Goal: Task Accomplishment & Management: Manage account settings

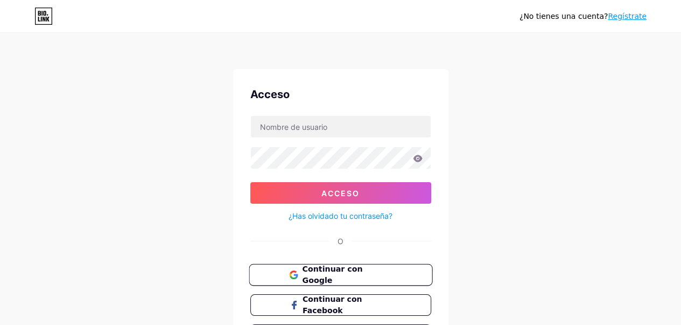
click at [336, 271] on font "Continuar con Google" at bounding box center [332, 274] width 60 height 20
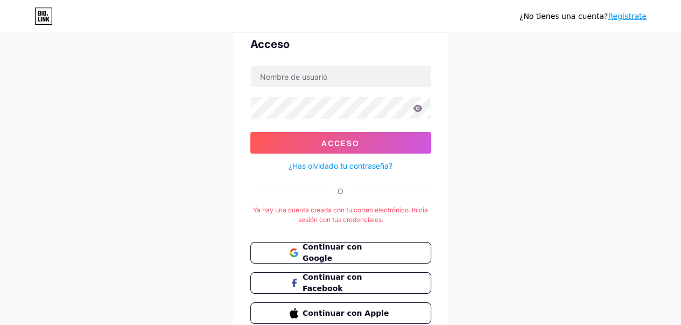
scroll to position [99, 0]
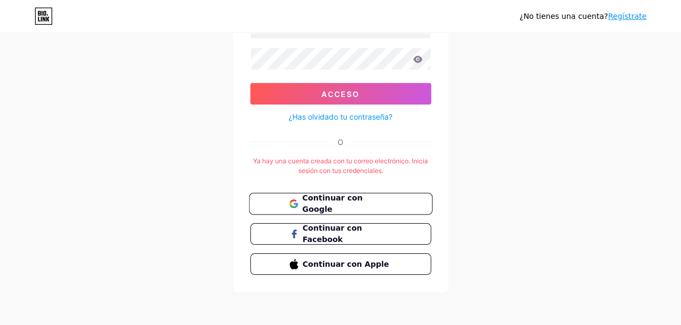
click at [317, 200] on font "Continuar con Google" at bounding box center [332, 203] width 60 height 20
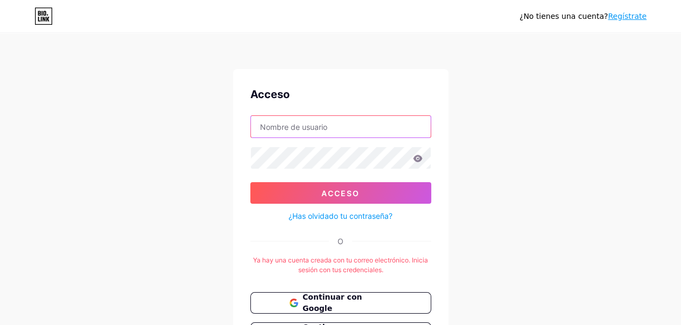
click at [391, 125] on input "text" at bounding box center [341, 127] width 180 height 22
type input "[EMAIL_ADDRESS][DOMAIN_NAME]"
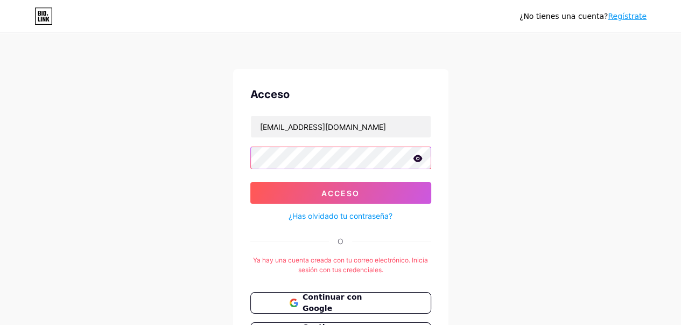
click at [250, 182] on button "Acceso" at bounding box center [340, 193] width 181 height 22
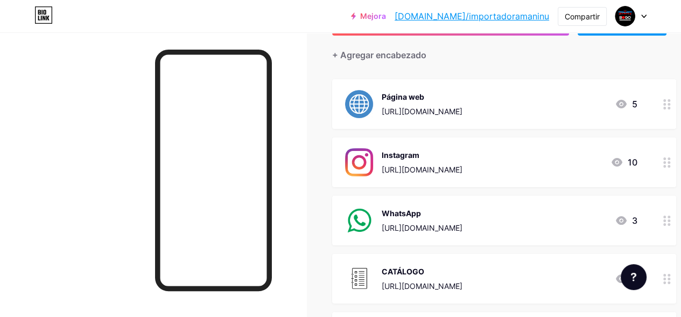
scroll to position [162, 0]
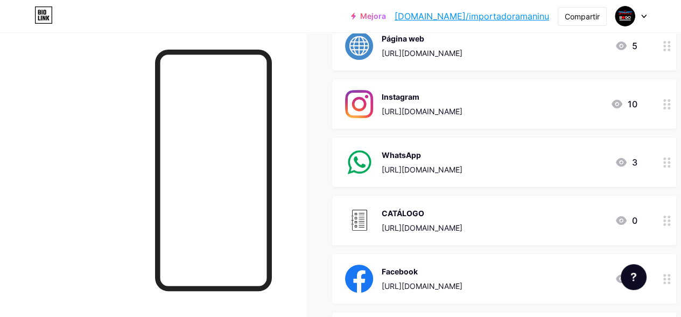
click at [427, 170] on font "[URL][DOMAIN_NAME]" at bounding box center [422, 169] width 81 height 9
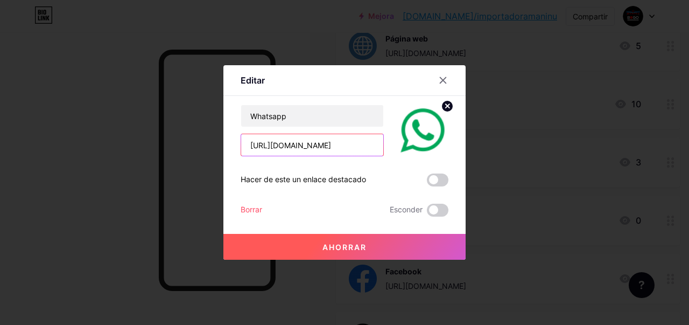
click at [327, 148] on input "[URL][DOMAIN_NAME]" at bounding box center [312, 145] width 142 height 22
drag, startPoint x: 338, startPoint y: 144, endPoint x: 235, endPoint y: 153, distance: 103.8
click at [235, 153] on div "Editar Contenido YouTube Reproduce videos de YouTube sin salir de tu página. AG…" at bounding box center [344, 162] width 242 height 194
paste input "[URL][DOMAIN_NAME]"
type input "[URL][DOMAIN_NAME]"
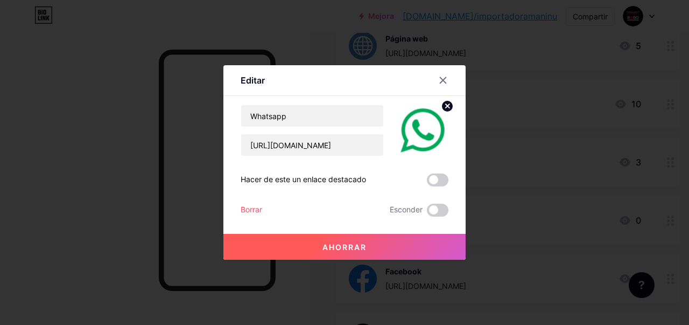
click at [370, 257] on button "Ahorrar" at bounding box center [344, 247] width 242 height 26
